Goal: Find specific page/section

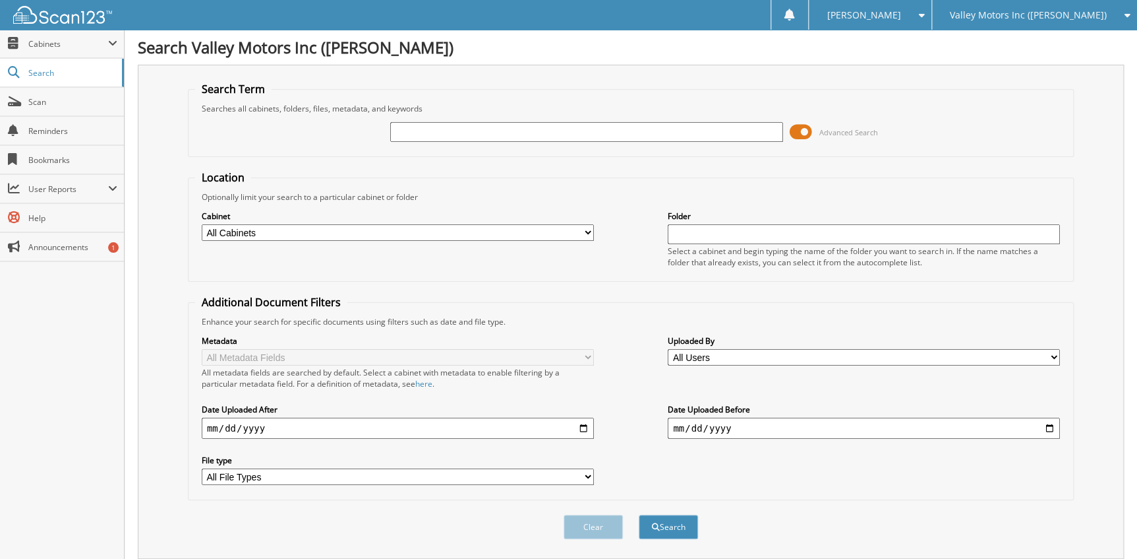
click at [576, 126] on input "text" at bounding box center [586, 132] width 392 height 20
type input "[PERSON_NAME]"
click at [655, 523] on span "submit" at bounding box center [656, 527] width 8 height 8
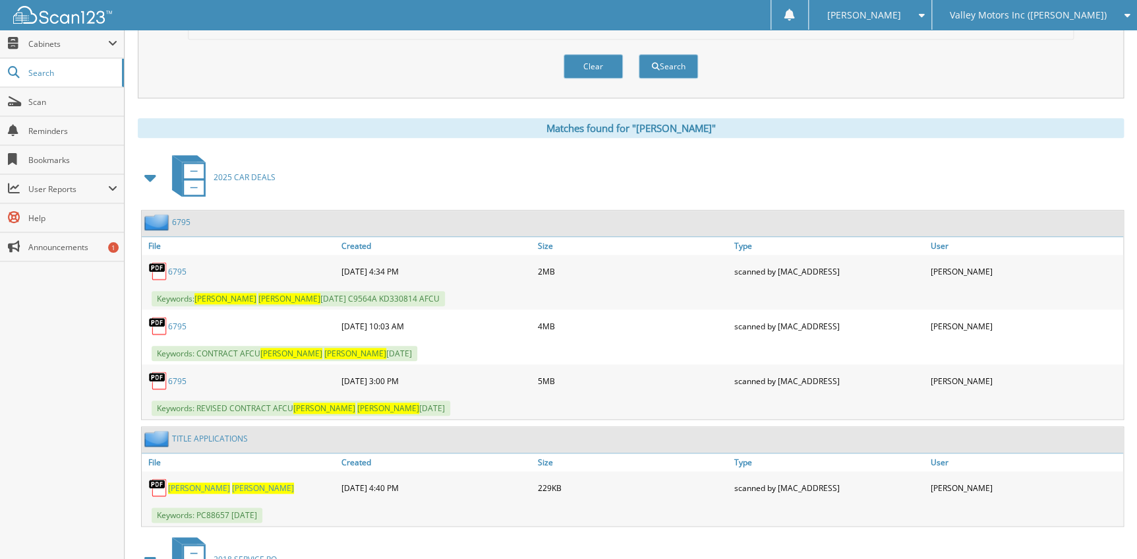
scroll to position [479, 0]
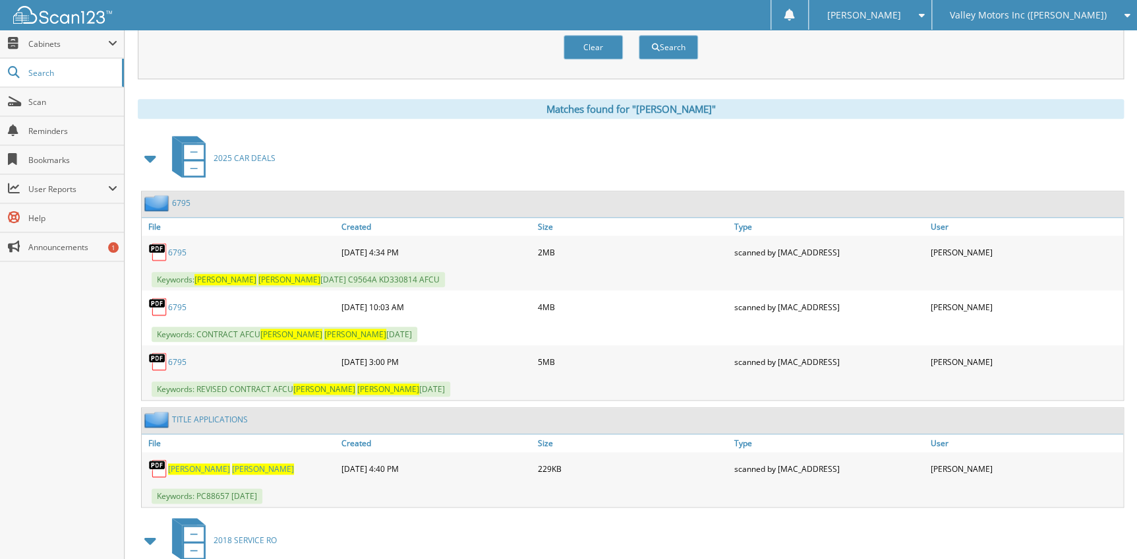
click at [181, 247] on link "6795" at bounding box center [177, 252] width 18 height 11
click at [316, 157] on div "2025 CAR DEALS" at bounding box center [631, 158] width 986 height 52
